Goal: Transaction & Acquisition: Obtain resource

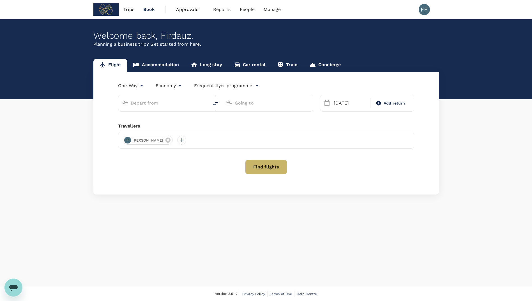
type input "Kuala Lumpur Intl ([GEOGRAPHIC_DATA])"
type input "[GEOGRAPHIC_DATA], [GEOGRAPHIC_DATA] (any)"
type input "Kuala Lumpur Intl ([GEOGRAPHIC_DATA])"
type input "[GEOGRAPHIC_DATA], [GEOGRAPHIC_DATA] (any)"
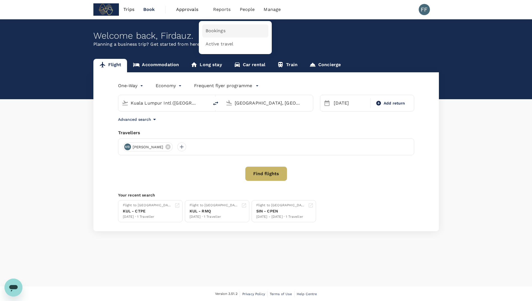
click at [221, 31] on span "Bookings" at bounding box center [215, 31] width 20 height 6
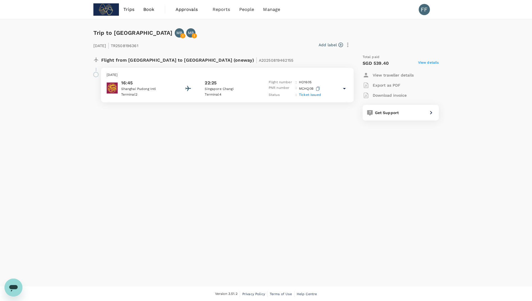
click at [346, 89] on icon at bounding box center [344, 88] width 7 height 7
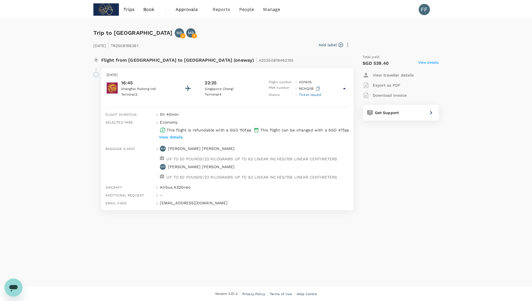
click at [346, 89] on icon at bounding box center [344, 88] width 3 height 1
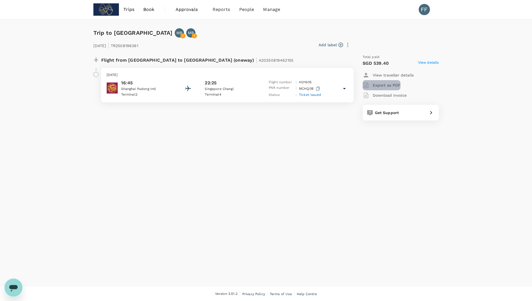
click at [384, 85] on p "Export as PDF" at bounding box center [387, 85] width 28 height 6
click at [246, 161] on div "Trip to [GEOGRAPHIC_DATA] MB MB [DATE] | TR2508196361 Add label Flight from [GE…" at bounding box center [266, 152] width 532 height 267
click at [392, 85] on p "Export as PDF" at bounding box center [387, 85] width 28 height 6
click at [395, 95] on p "Download invoice" at bounding box center [390, 96] width 34 height 6
click at [391, 97] on p "Download invoice" at bounding box center [390, 96] width 34 height 6
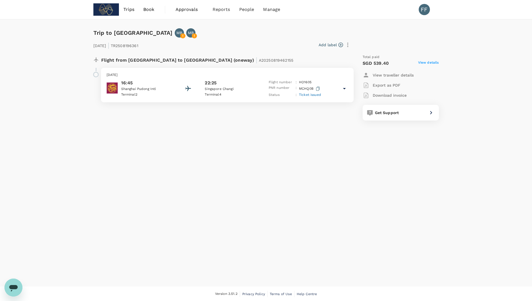
click at [213, 128] on div "Flight from [GEOGRAPHIC_DATA] to [GEOGRAPHIC_DATA] (oneway) | A20250819462155 […" at bounding box center [265, 90] width 345 height 80
click at [474, 47] on div "Trip to Singapore MB MB 23 Aug 2025 | TR2508196361 Add label Flight from China …" at bounding box center [266, 152] width 532 height 267
click at [384, 96] on p "Download invoice" at bounding box center [390, 96] width 34 height 6
click at [337, 133] on div "Trip to Singapore MB MB 23 Aug 2025 | TR2508196361 Add label Flight from China …" at bounding box center [266, 152] width 532 height 267
click at [428, 39] on div "23 Aug 2025 | TR2508196361 Add label" at bounding box center [265, 44] width 345 height 12
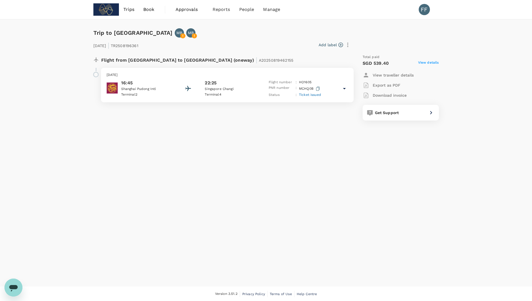
click at [238, 139] on div "Trip to Singapore MB MB 23 Aug 2025 | TR2508196361 Add label Flight from China …" at bounding box center [266, 152] width 532 height 267
drag, startPoint x: 394, startPoint y: 62, endPoint x: 352, endPoint y: 66, distance: 42.0
click at [352, 66] on div "Total paid SGD 539.40 View details View traveller details Export as PDF Downloa…" at bounding box center [394, 87] width 87 height 75
drag, startPoint x: 352, startPoint y: 66, endPoint x: 318, endPoint y: 60, distance: 34.4
click at [318, 60] on div "Flight from China to Singapore (oneway) | A20250819462155" at bounding box center [222, 59] width 258 height 10
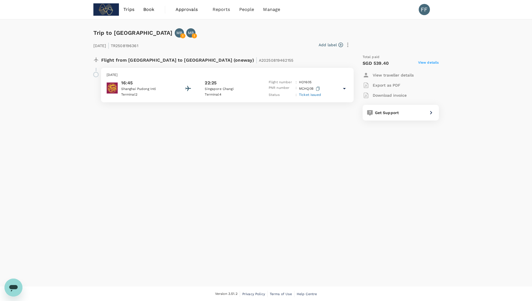
click at [319, 146] on div "Trip to Singapore MB MB 23 Aug 2025 | TR2508196361 Add label Flight from China …" at bounding box center [266, 152] width 532 height 267
